Goal: Task Accomplishment & Management: Use online tool/utility

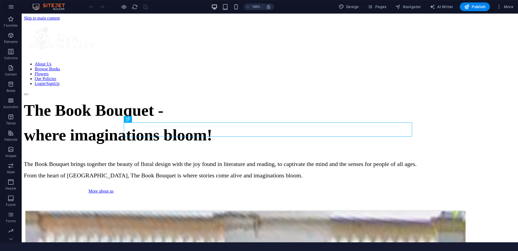
scroll to position [146, 0]
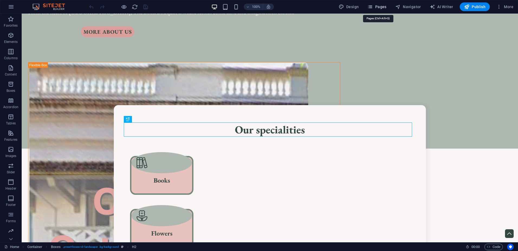
click at [383, 7] on span "Pages" at bounding box center [377, 6] width 19 height 5
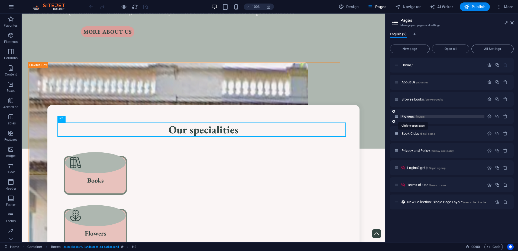
click at [409, 117] on span "Flowers /flowers" at bounding box center [413, 116] width 23 height 4
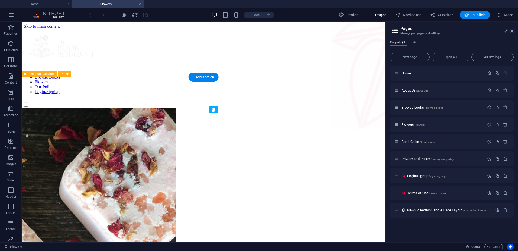
scroll to position [0, 0]
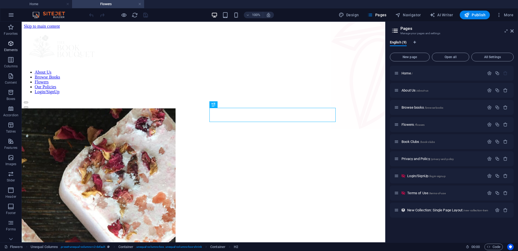
click at [12, 46] on icon "button" at bounding box center [11, 43] width 7 height 7
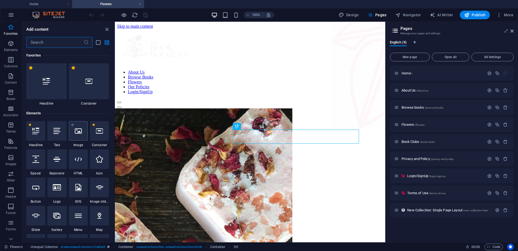
click at [82, 131] on icon at bounding box center [78, 130] width 7 height 7
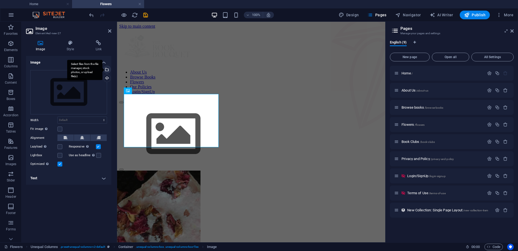
click at [107, 71] on div "Select files from the file manager, stock photos, or upload file(s)" at bounding box center [106, 70] width 8 height 8
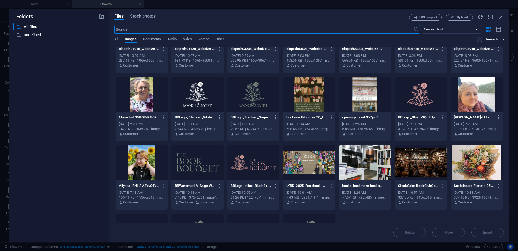
scroll to position [109, 0]
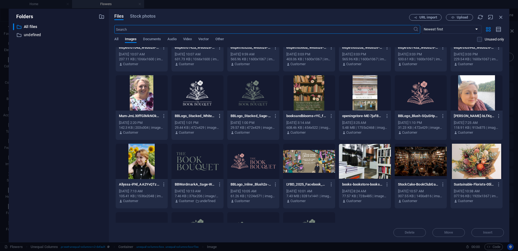
click at [219, 114] on icon "button" at bounding box center [219, 115] width 5 height 5
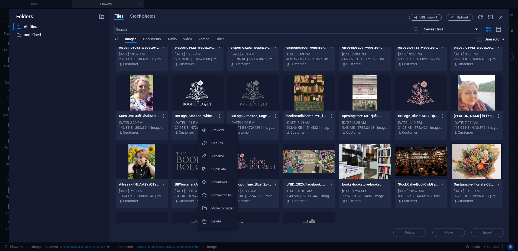
click at [217, 179] on h6 "Download" at bounding box center [222, 182] width 23 height 7
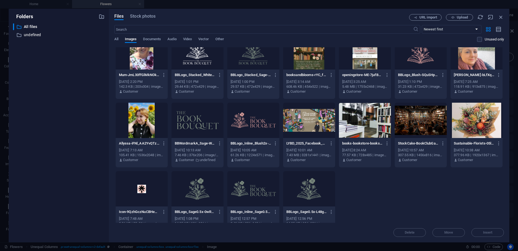
scroll to position [163, 0]
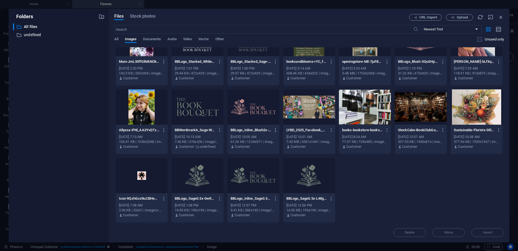
click at [275, 130] on icon "button" at bounding box center [275, 129] width 5 height 5
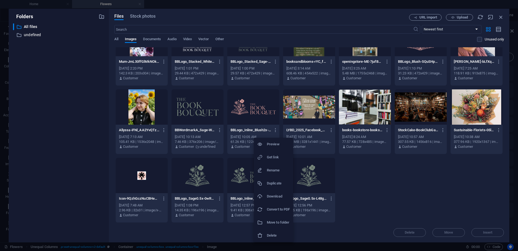
click at [272, 197] on h6 "Download" at bounding box center [278, 196] width 23 height 7
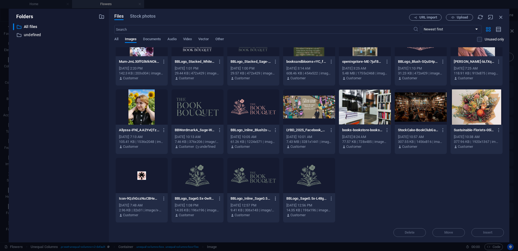
click at [275, 199] on icon "button" at bounding box center [275, 198] width 5 height 5
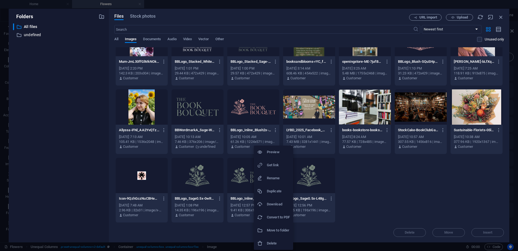
click at [276, 203] on h6 "Download" at bounding box center [278, 204] width 23 height 7
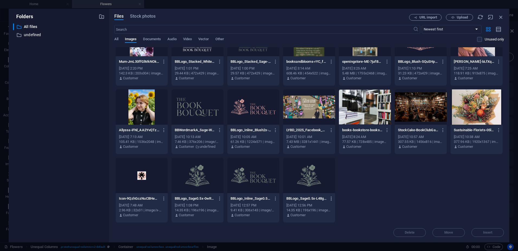
click at [330, 198] on icon "button" at bounding box center [331, 198] width 5 height 5
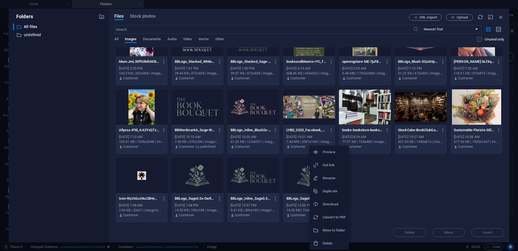
click at [337, 204] on h6 "Download" at bounding box center [334, 204] width 23 height 7
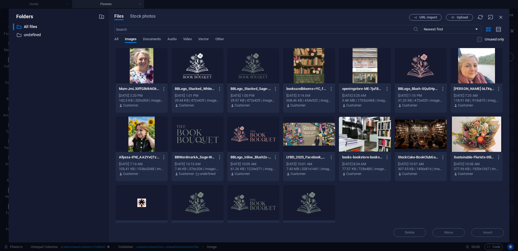
scroll to position [109, 0]
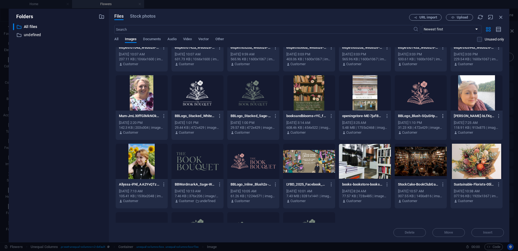
click at [442, 117] on icon "button" at bounding box center [443, 115] width 5 height 5
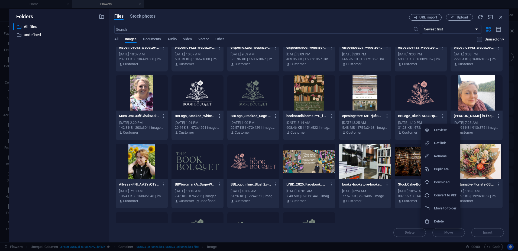
click at [446, 182] on h6 "Download" at bounding box center [445, 182] width 23 height 7
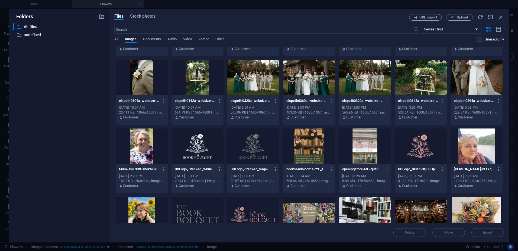
scroll to position [0, 0]
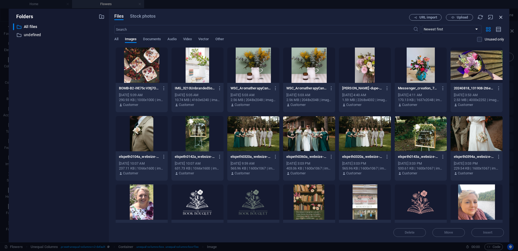
click at [503, 15] on icon "button" at bounding box center [501, 17] width 6 height 6
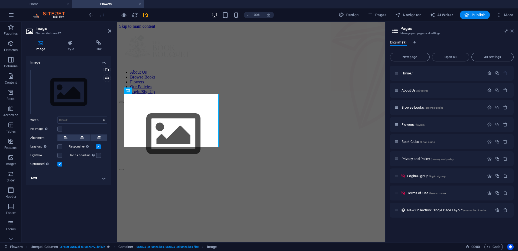
click at [513, 31] on icon at bounding box center [512, 31] width 3 height 4
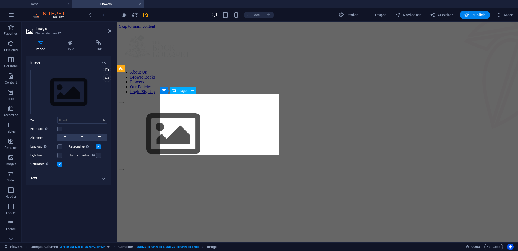
click at [238, 103] on figure at bounding box center [317, 134] width 397 height 62
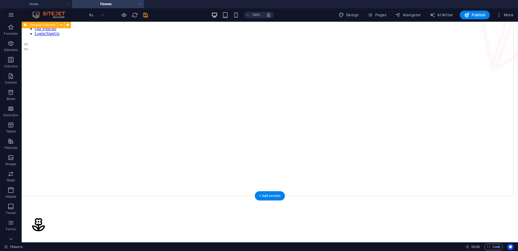
scroll to position [54, 0]
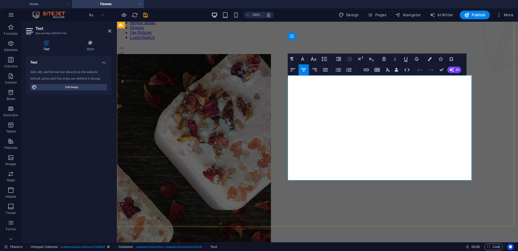
drag, startPoint x: 407, startPoint y: 137, endPoint x: 386, endPoint y: 140, distance: 21.0
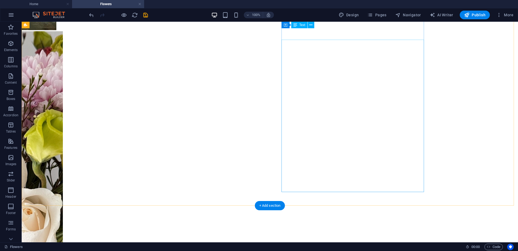
scroll to position [434, 0]
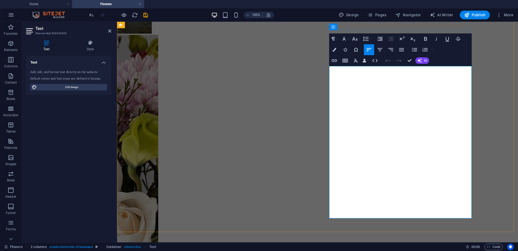
drag, startPoint x: 381, startPoint y: 115, endPoint x: 423, endPoint y: 117, distance: 42.1
click at [333, 50] on icon "button" at bounding box center [335, 50] width 4 height 4
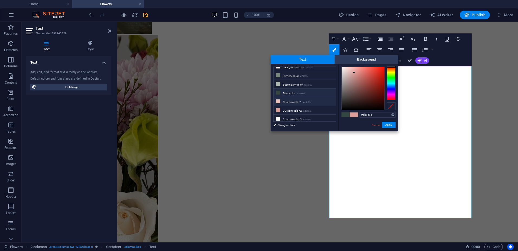
scroll to position [0, 0]
click at [292, 79] on li "Primary color #78877c" at bounding box center [305, 79] width 62 height 9
type input "#78877c"
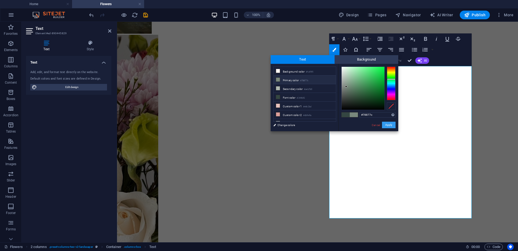
click at [389, 123] on button "Apply" at bounding box center [389, 124] width 14 height 7
